Goal: Transaction & Acquisition: Purchase product/service

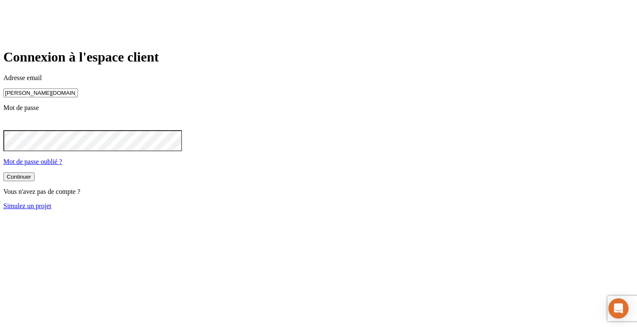
click at [78, 97] on input "[PERSON_NAME][DOMAIN_NAME][EMAIL_ADDRESS][DOMAIN_NAME]" at bounding box center [40, 93] width 75 height 9
paste input "8781"
type input "[PERSON_NAME][DOMAIN_NAME][EMAIL_ADDRESS][DOMAIN_NAME]"
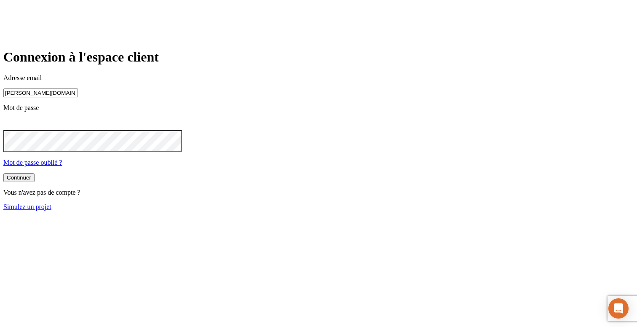
click at [35, 182] on button "Continuer" at bounding box center [18, 177] width 31 height 9
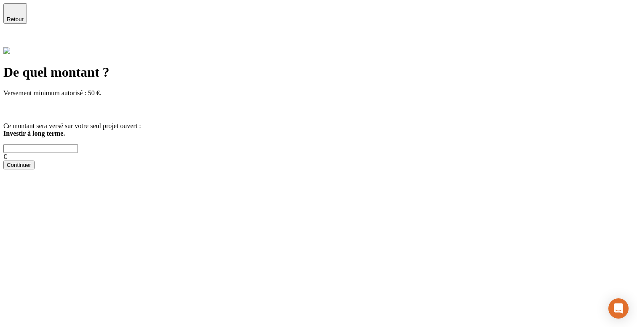
click at [78, 144] on input "text" at bounding box center [40, 148] width 75 height 9
type input "50"
click at [31, 168] on div "Continuer" at bounding box center [19, 165] width 24 height 6
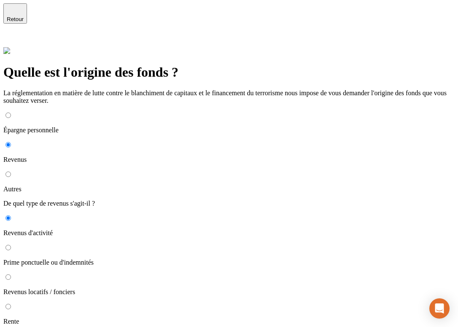
click at [153, 126] on p "Épargne personnelle" at bounding box center [228, 130] width 451 height 8
click at [11, 113] on input "Épargne personnelle" at bounding box center [7, 115] width 5 height 5
radio input "true"
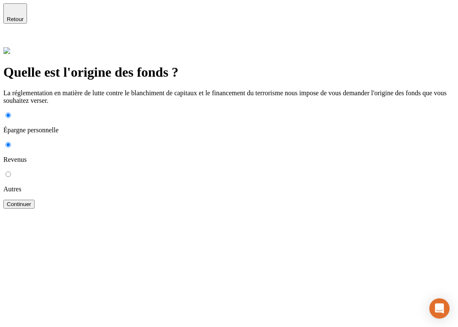
click at [31, 201] on div "Continuer" at bounding box center [19, 204] width 24 height 6
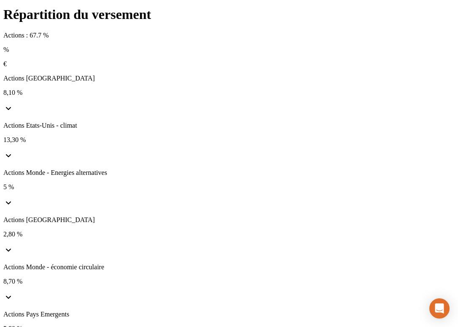
scroll to position [67, 0]
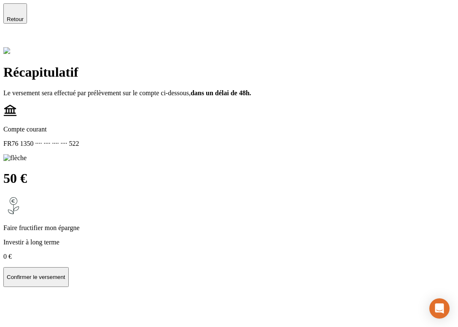
click at [69, 267] on button "Confirmer le versement" at bounding box center [35, 277] width 65 height 20
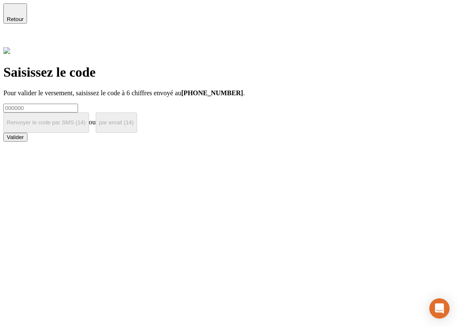
click at [13, 35] on icon at bounding box center [8, 40] width 10 height 10
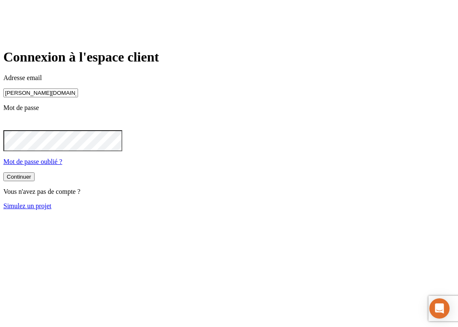
click at [78, 97] on input "james.bond+300@nalo.fr" at bounding box center [40, 93] width 75 height 9
paste input "8832"
type input "james.bond+8832@nalo.fr"
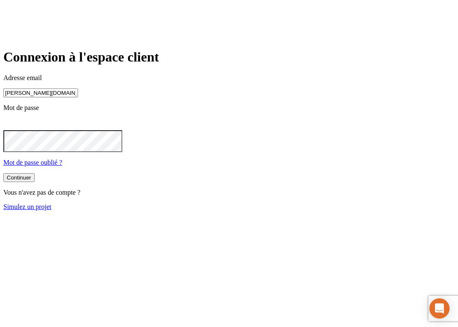
click at [31, 181] on div "Continuer" at bounding box center [19, 177] width 24 height 6
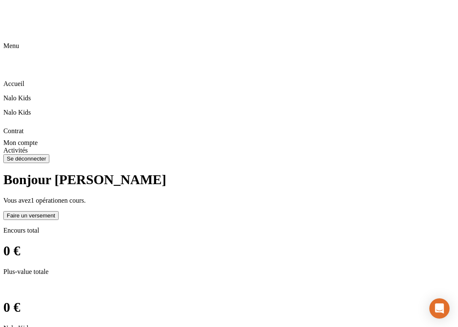
click at [55, 212] on div "Faire un versement" at bounding box center [31, 215] width 48 height 6
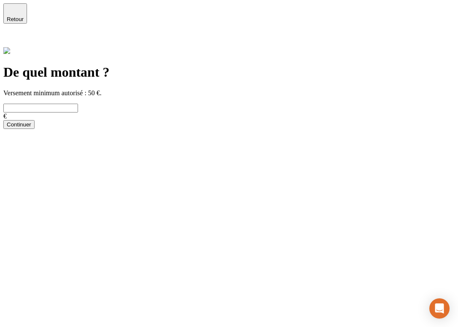
click at [78, 104] on input "text" at bounding box center [40, 108] width 75 height 9
type input "50"
click at [31, 128] on div "Continuer" at bounding box center [19, 124] width 24 height 6
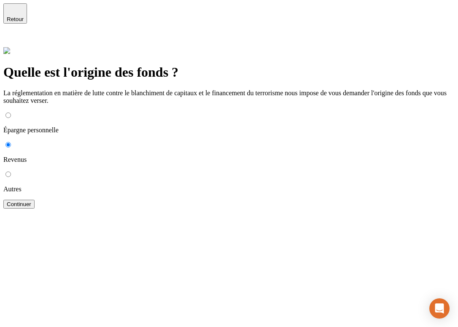
click at [35, 200] on button "Continuer" at bounding box center [18, 204] width 31 height 9
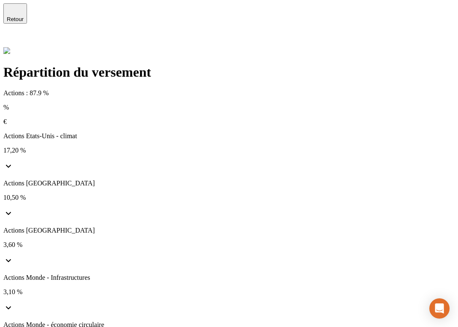
click at [40, 9] on div "Retour" at bounding box center [228, 25] width 451 height 44
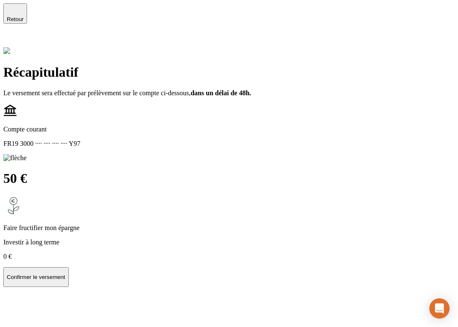
click at [69, 267] on button "Confirmer le versement" at bounding box center [35, 277] width 65 height 20
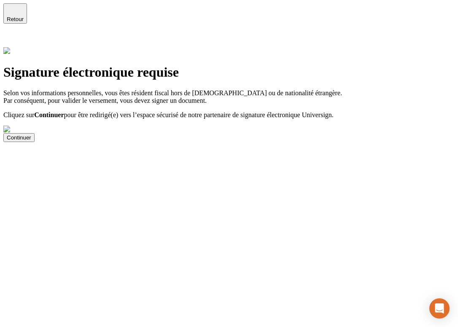
click at [35, 142] on button "Continuer" at bounding box center [18, 137] width 31 height 9
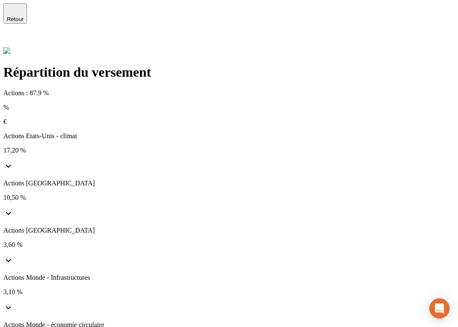
click at [16, 13] on icon "button" at bounding box center [15, 10] width 10 height 10
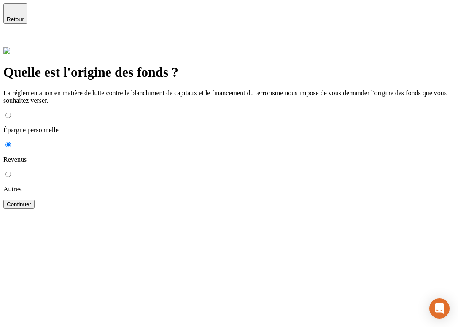
click at [11, 113] on input "Épargne personnelle" at bounding box center [7, 115] width 5 height 5
radio input "true"
click at [22, 13] on div "Retour" at bounding box center [15, 14] width 17 height 18
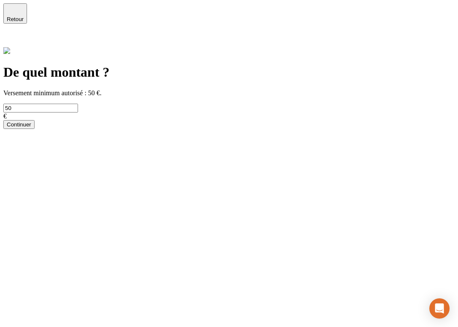
click at [147, 107] on form "50 € Continuer" at bounding box center [228, 116] width 451 height 25
click at [78, 104] on input "50" at bounding box center [40, 108] width 75 height 9
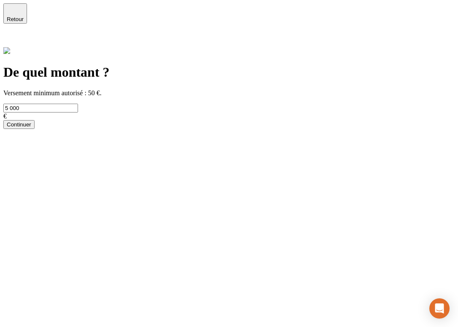
type input "5 000"
click at [31, 128] on div "Continuer" at bounding box center [19, 124] width 24 height 6
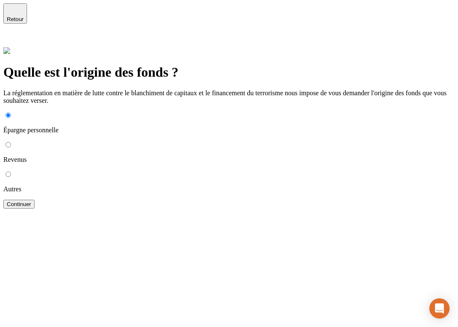
click at [137, 142] on label "Revenus" at bounding box center [228, 153] width 451 height 22
click at [11, 142] on input "Revenus" at bounding box center [7, 144] width 5 height 5
radio input "true"
click at [31, 201] on div "Continuer" at bounding box center [19, 204] width 24 height 6
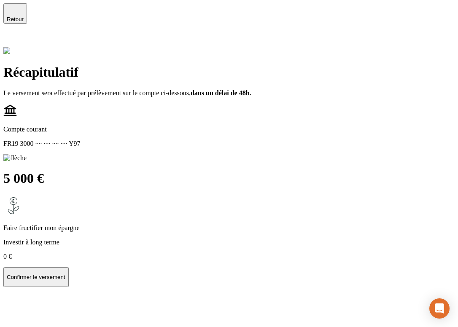
click at [65, 274] on p "Confirmer le versement" at bounding box center [36, 277] width 59 height 6
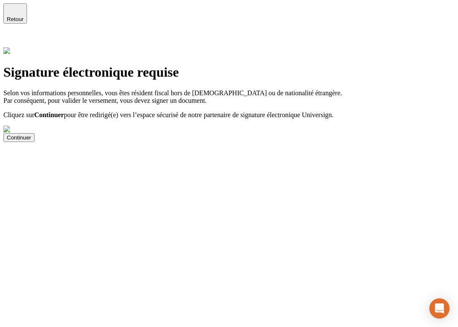
click at [35, 142] on button "Continuer" at bounding box center [18, 137] width 31 height 9
click at [31, 141] on div "Continuer" at bounding box center [19, 137] width 24 height 6
